Goal: Information Seeking & Learning: Learn about a topic

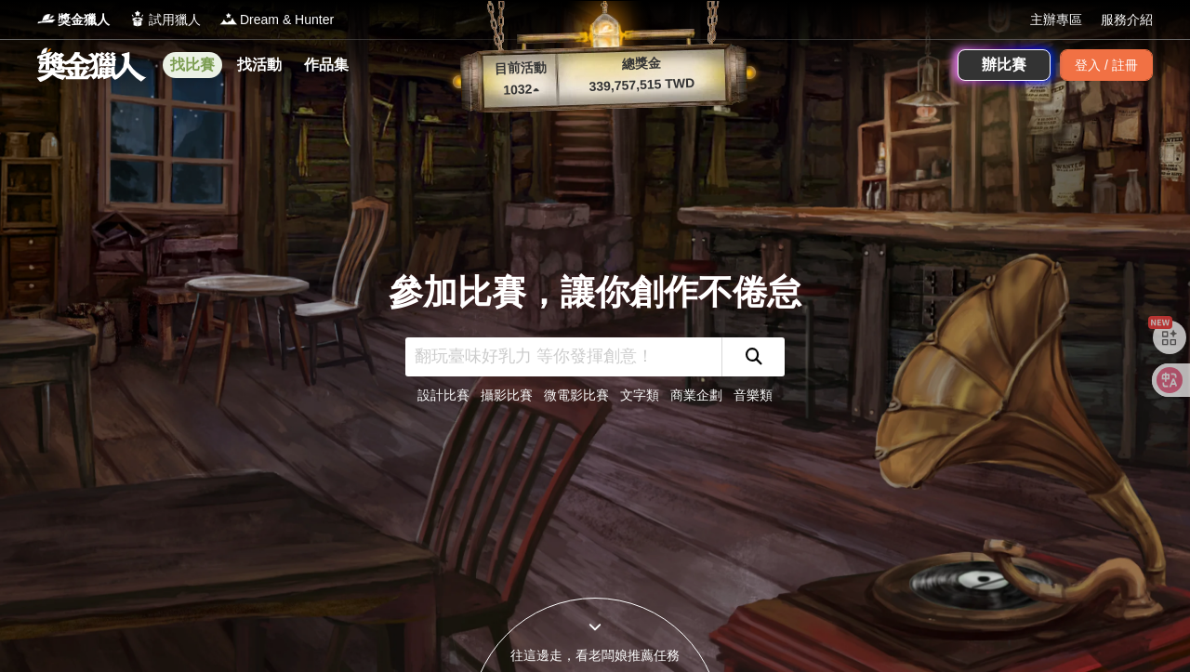
click at [196, 68] on link "找比賽" at bounding box center [192, 65] width 59 height 26
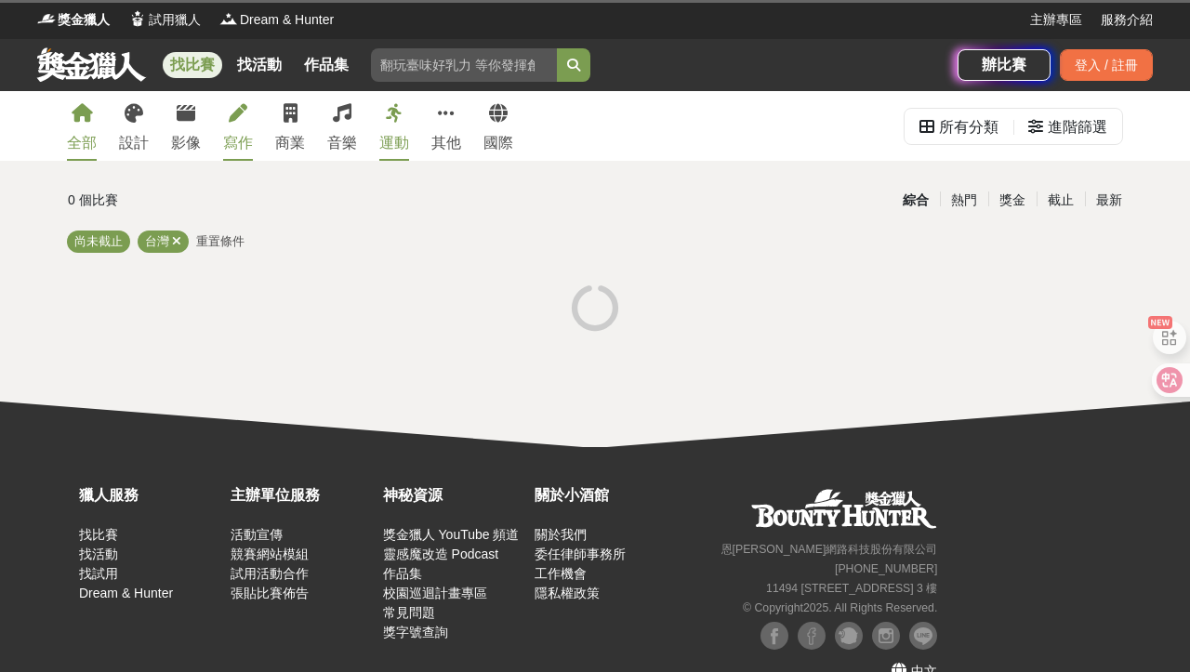
click at [235, 127] on link "寫作" at bounding box center [238, 126] width 30 height 70
click at [390, 134] on div "運動" at bounding box center [394, 143] width 30 height 22
click at [85, 132] on div "全部" at bounding box center [82, 143] width 30 height 22
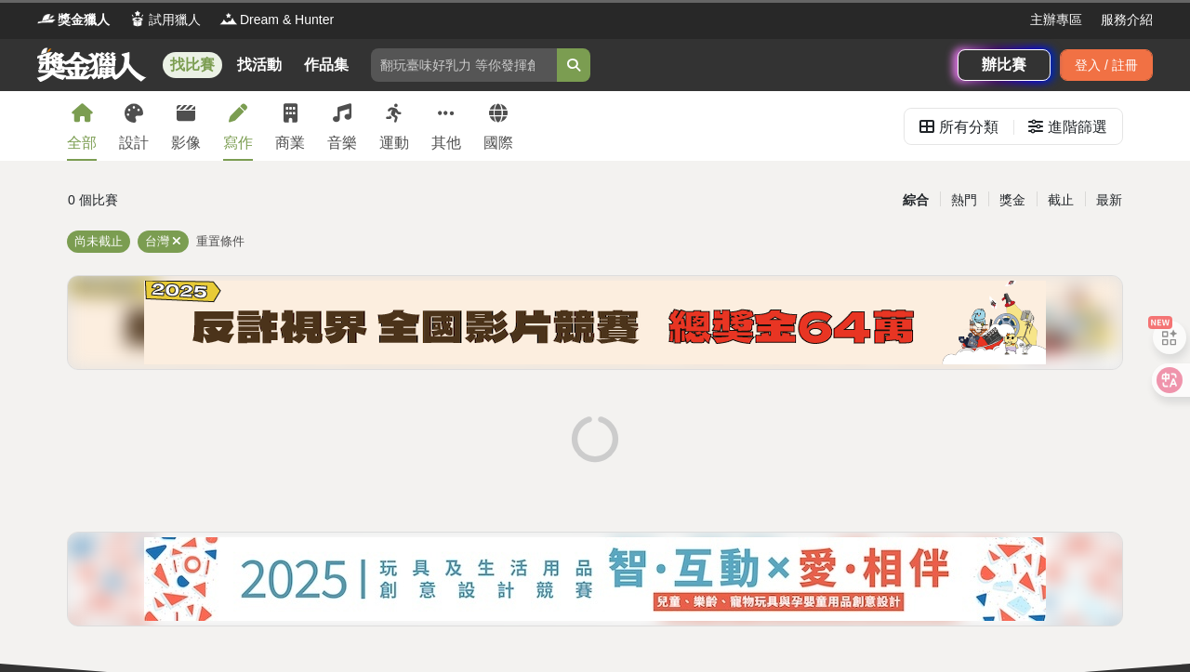
click at [244, 114] on icon at bounding box center [238, 113] width 19 height 19
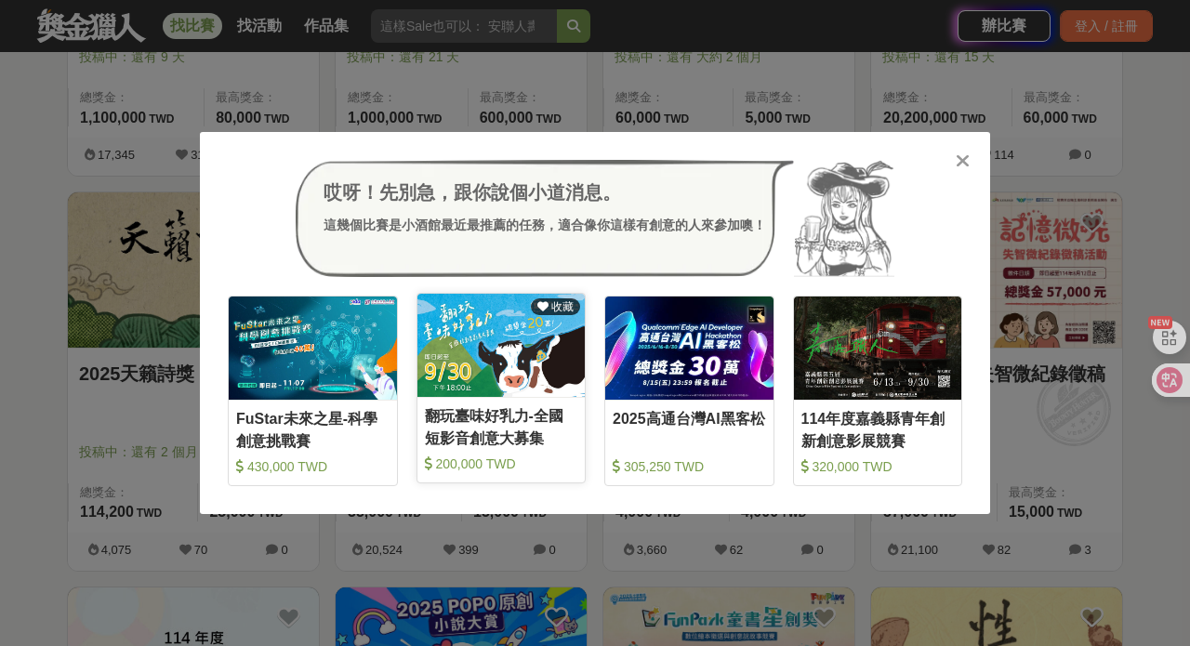
scroll to position [1005, 0]
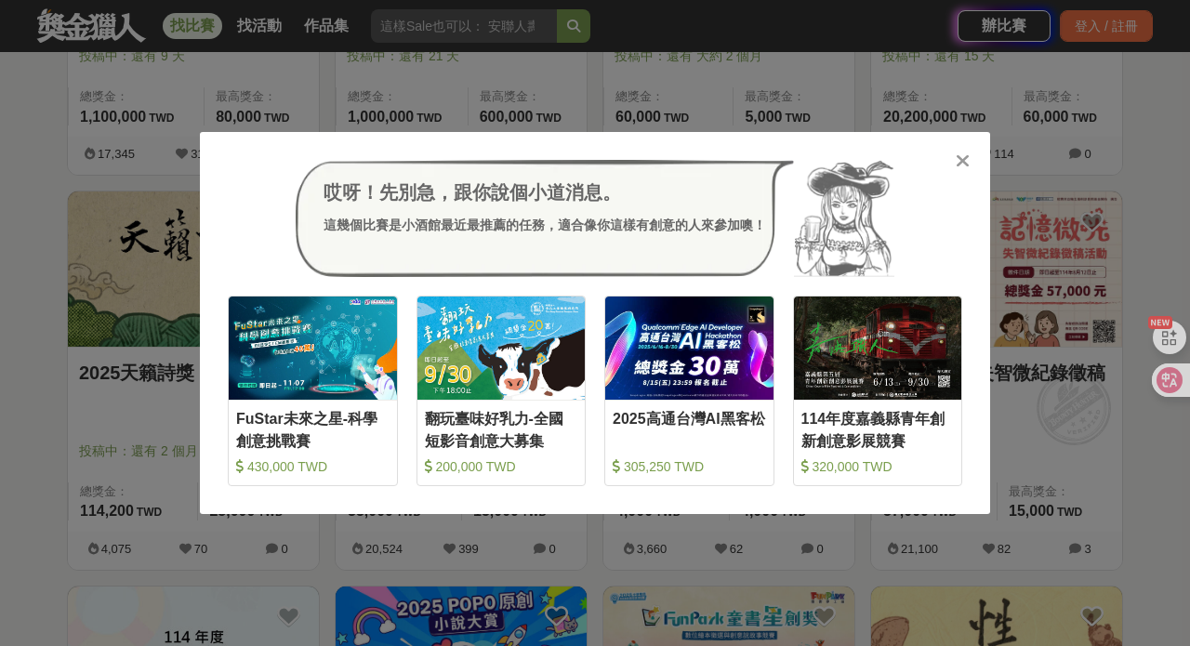
click at [970, 155] on div at bounding box center [962, 160] width 19 height 19
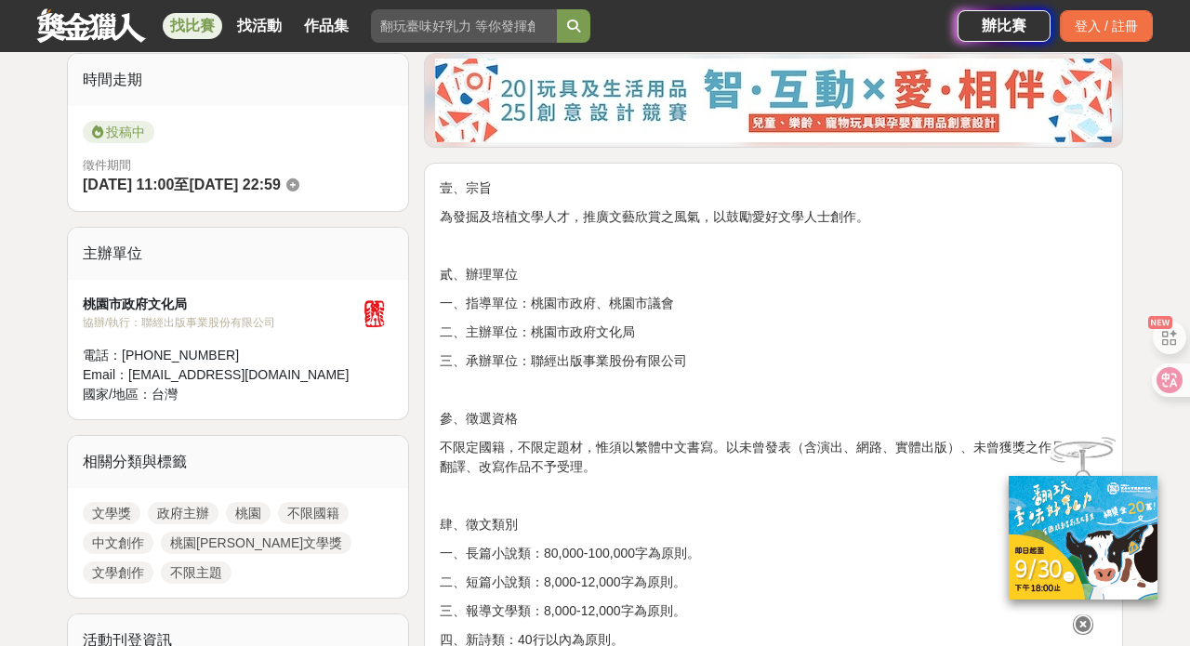
scroll to position [465, 0]
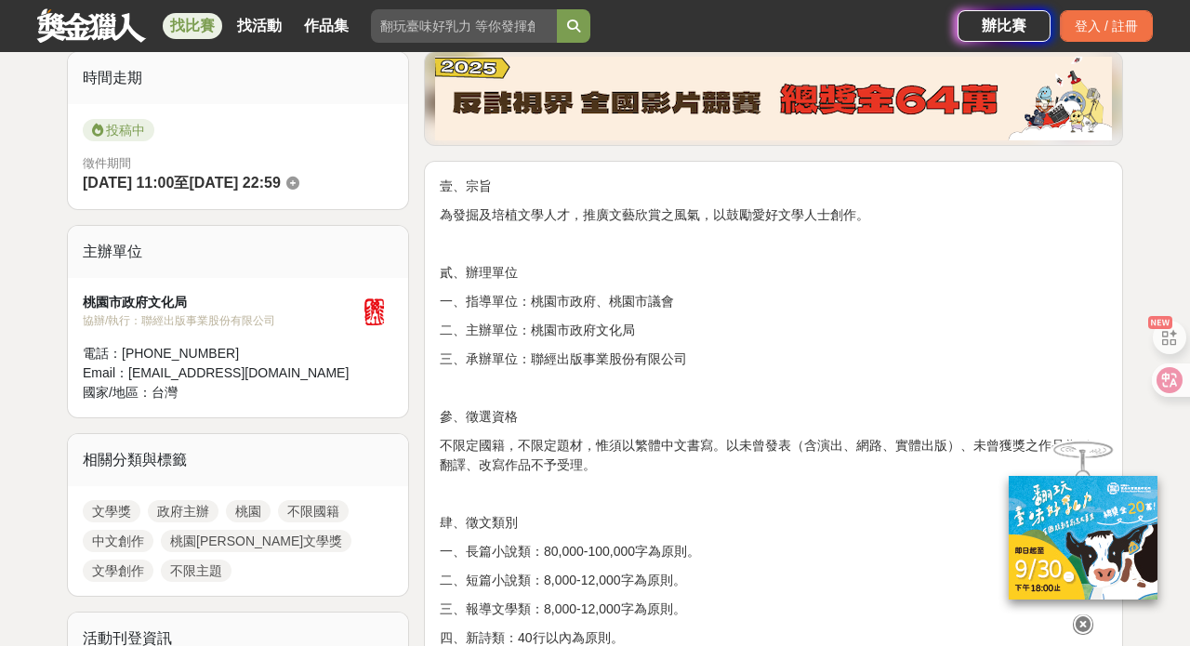
click at [514, 216] on p "為發掘及培植文學人才，推廣文藝欣賞之風氣，以鼓勵愛好文學人士創作。" at bounding box center [773, 215] width 667 height 20
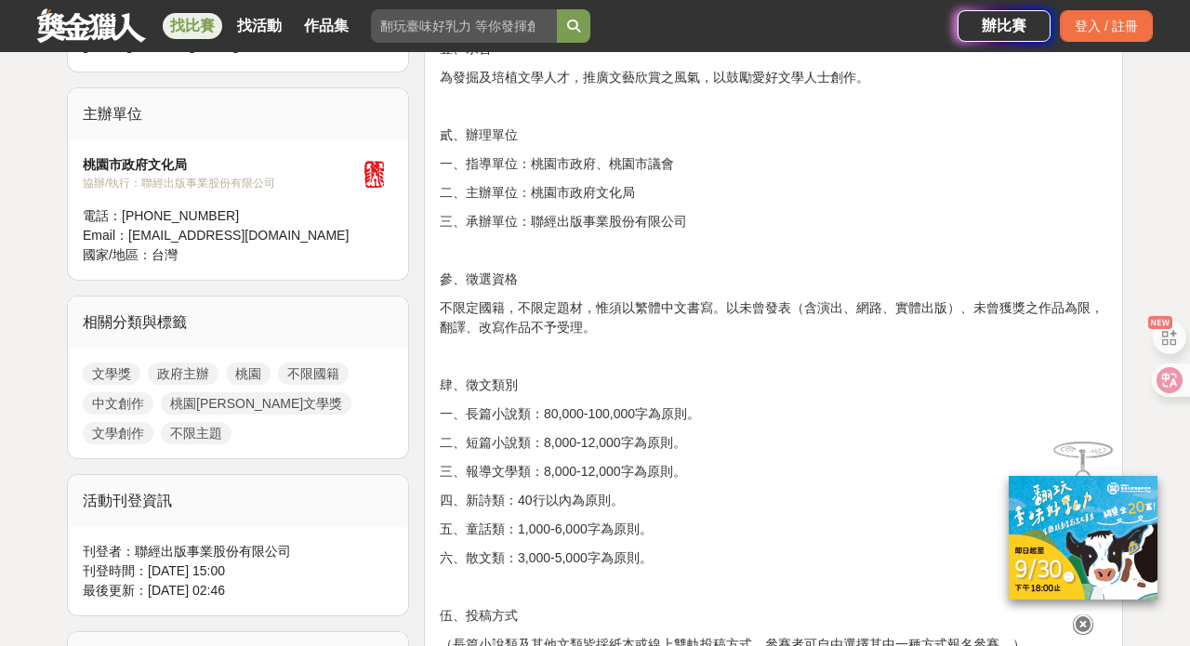
scroll to position [604, 0]
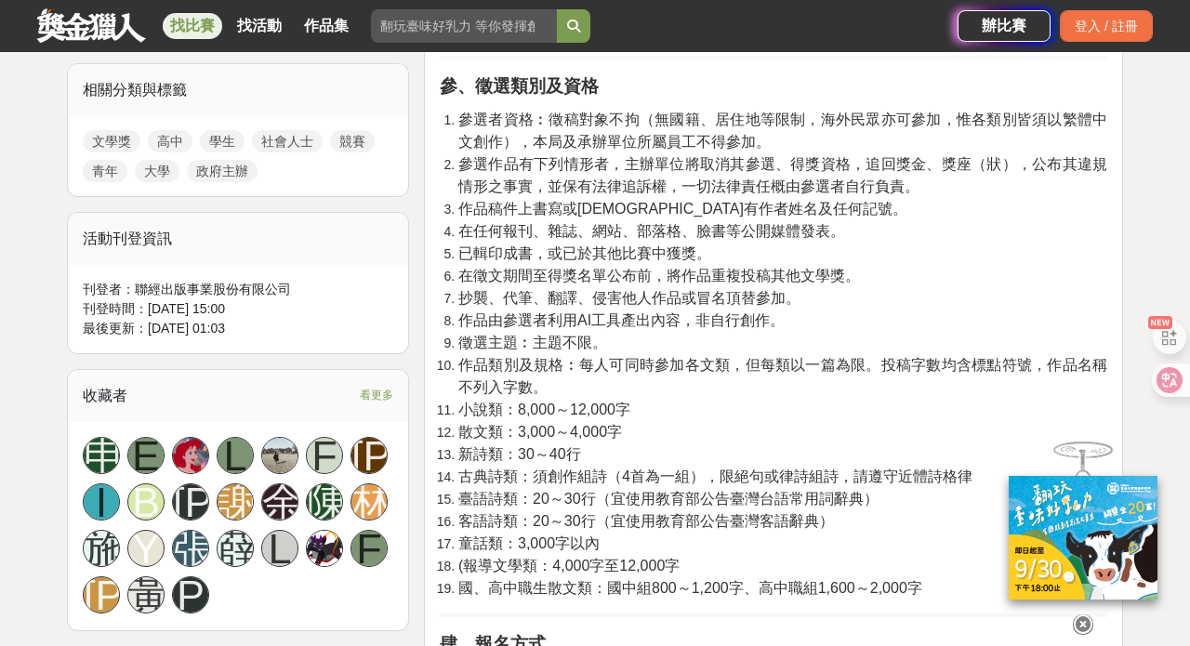
scroll to position [837, 0]
